Goal: Transaction & Acquisition: Purchase product/service

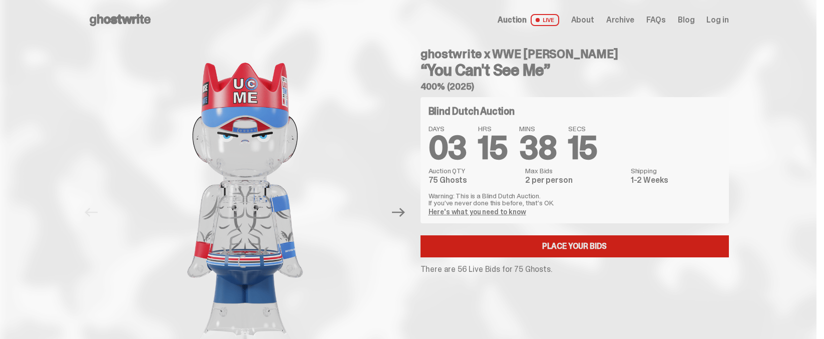
click at [570, 247] on link "Place your Bids" at bounding box center [574, 246] width 308 height 22
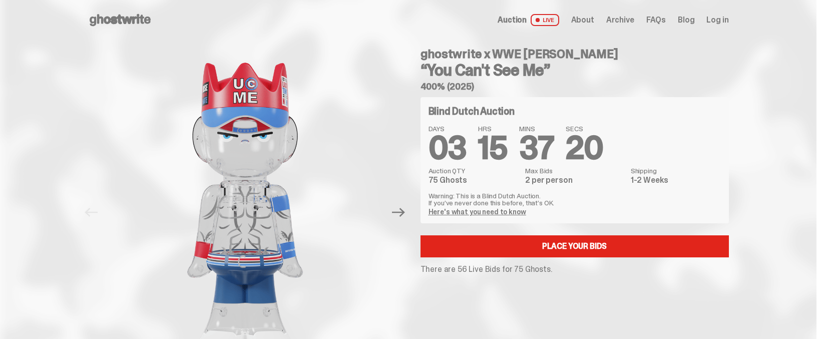
click at [499, 210] on link "Here's what you need to know" at bounding box center [477, 211] width 98 height 9
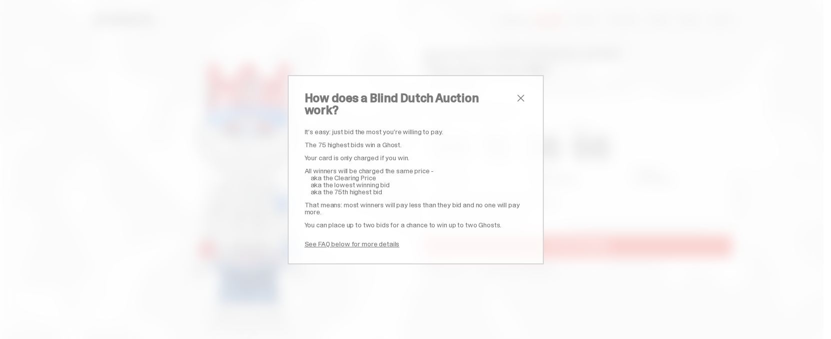
click at [518, 104] on span "close" at bounding box center [521, 98] width 12 height 12
